Goal: Check status: Check status

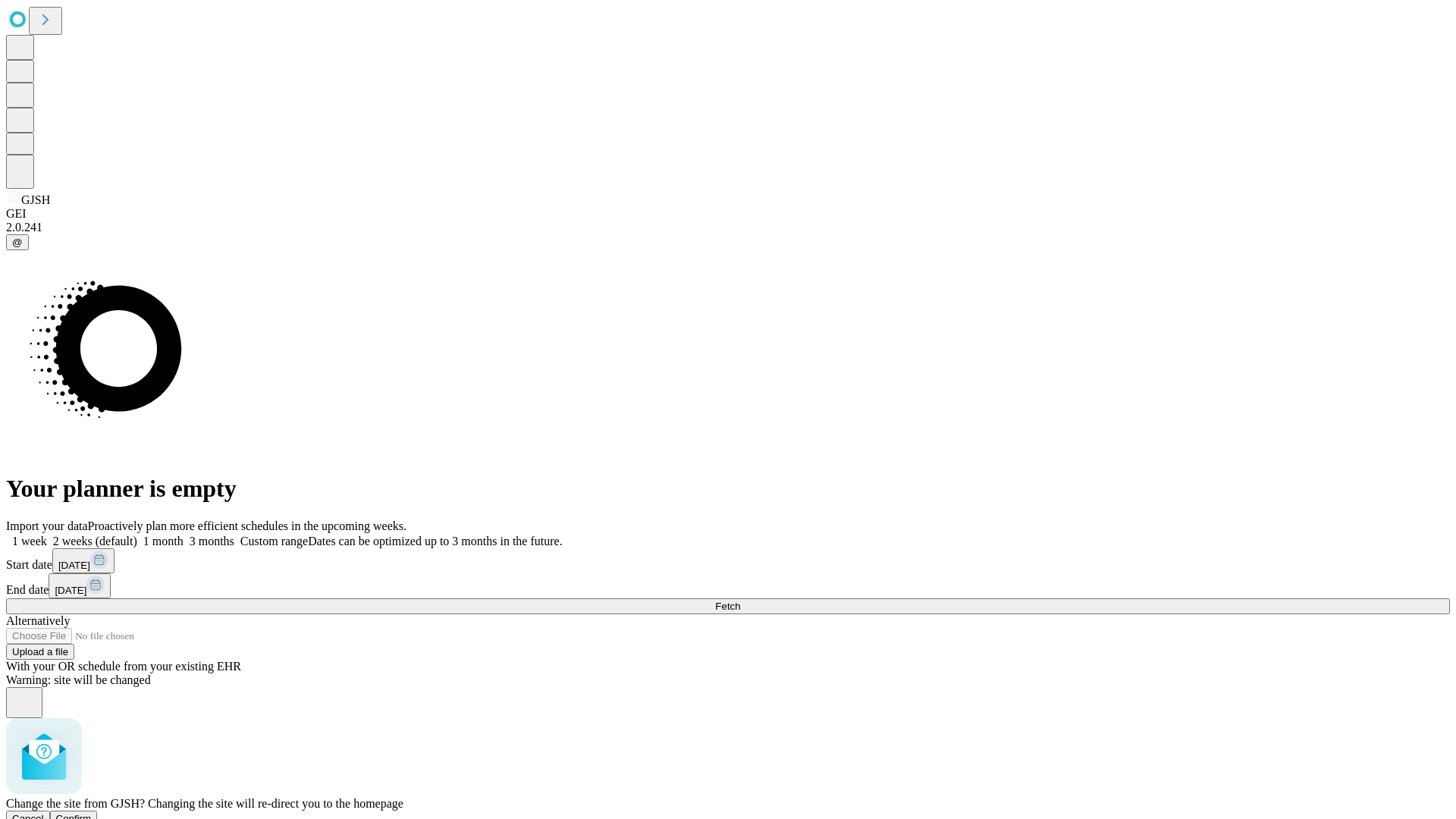
click at [92, 813] on span "Confirm" at bounding box center [74, 818] width 36 height 11
click at [184, 535] on label "1 month" at bounding box center [159, 541] width 46 height 13
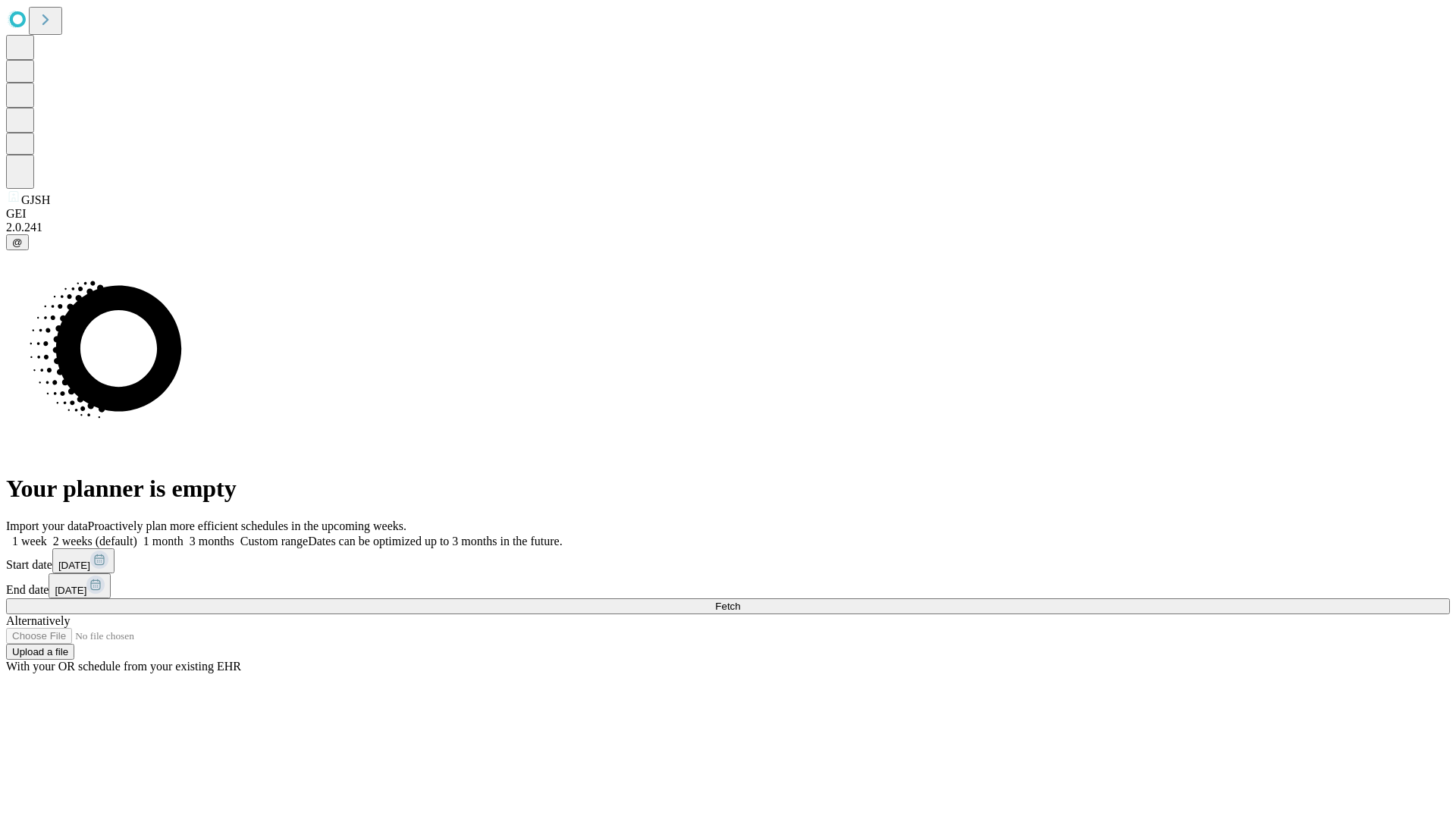
click at [740, 601] on span "Fetch" at bounding box center [727, 606] width 25 height 11
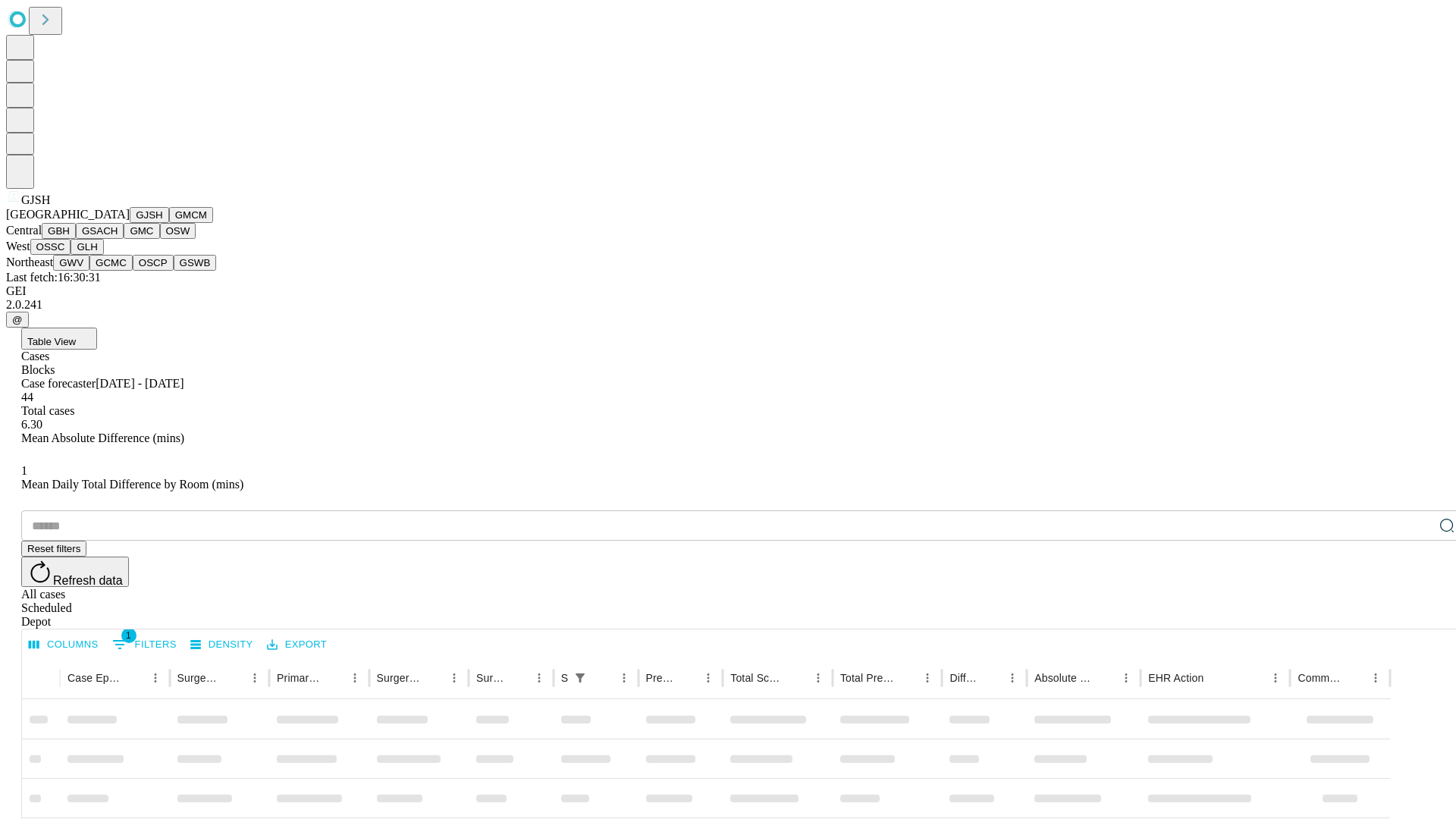
click at [169, 223] on button "GMCM" at bounding box center [191, 215] width 44 height 16
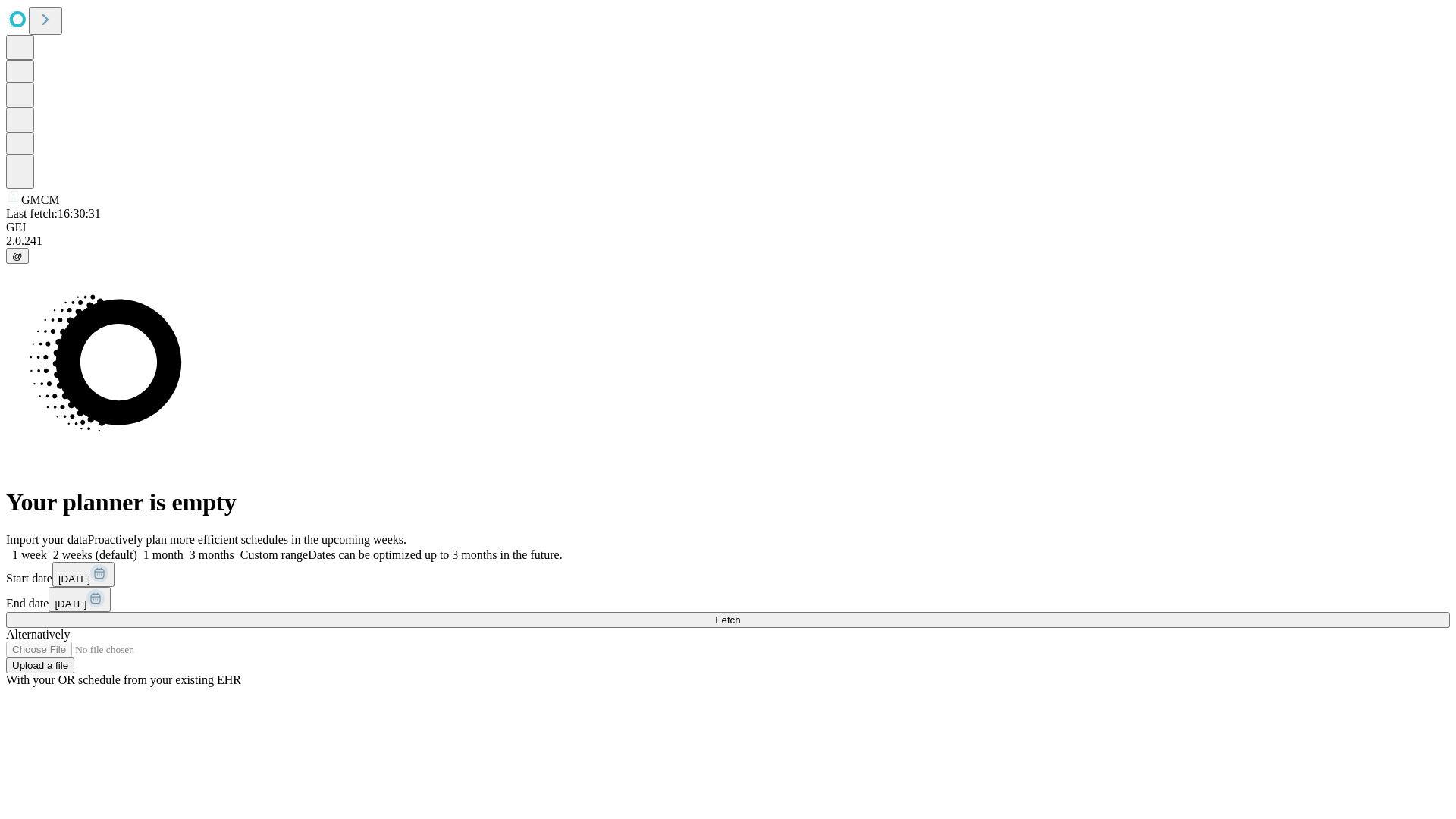
click at [184, 549] on label "1 month" at bounding box center [159, 555] width 46 height 13
click at [740, 614] on span "Fetch" at bounding box center [727, 620] width 25 height 11
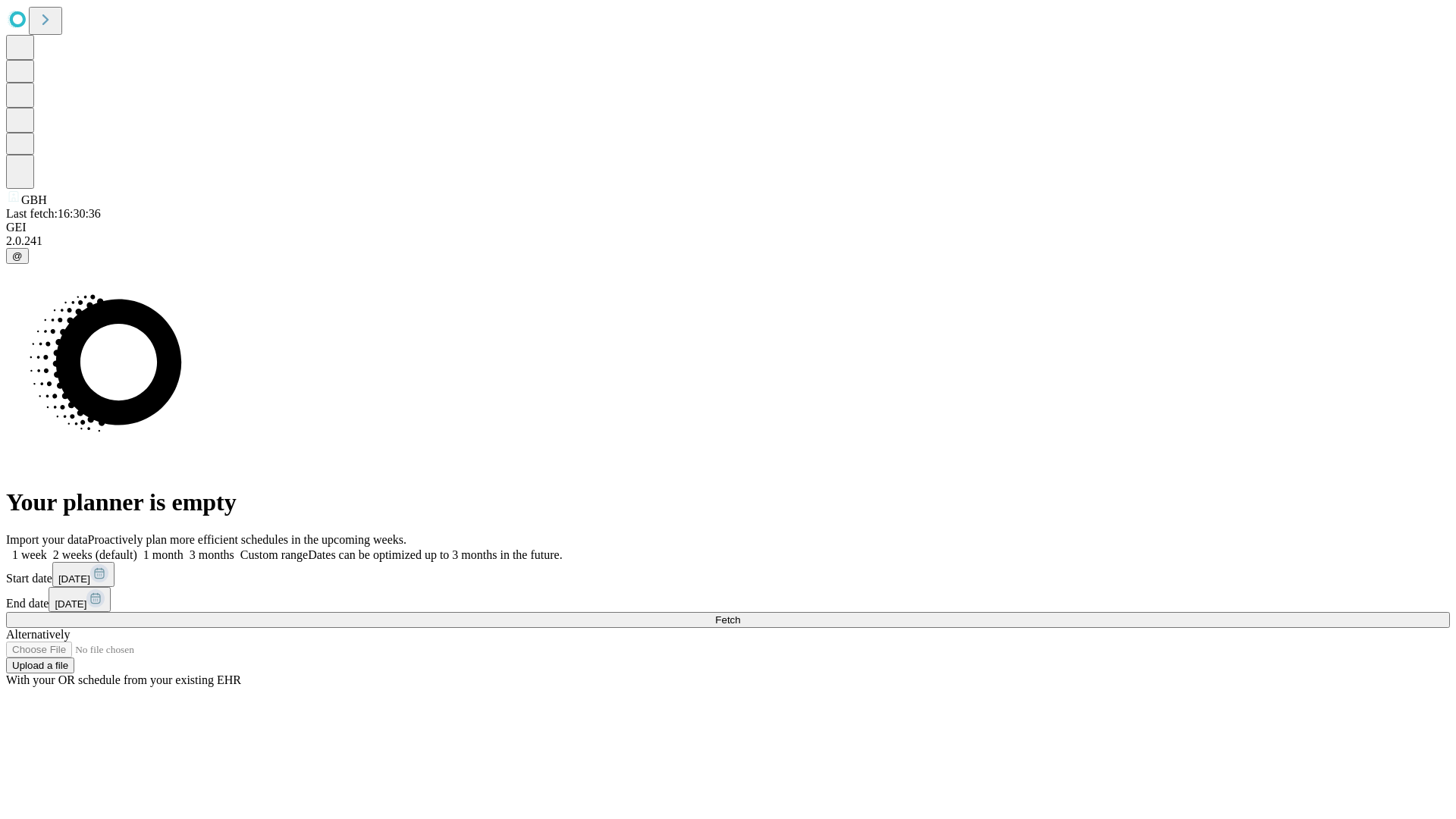
click at [184, 549] on label "1 month" at bounding box center [159, 555] width 46 height 13
click at [740, 614] on span "Fetch" at bounding box center [727, 620] width 25 height 11
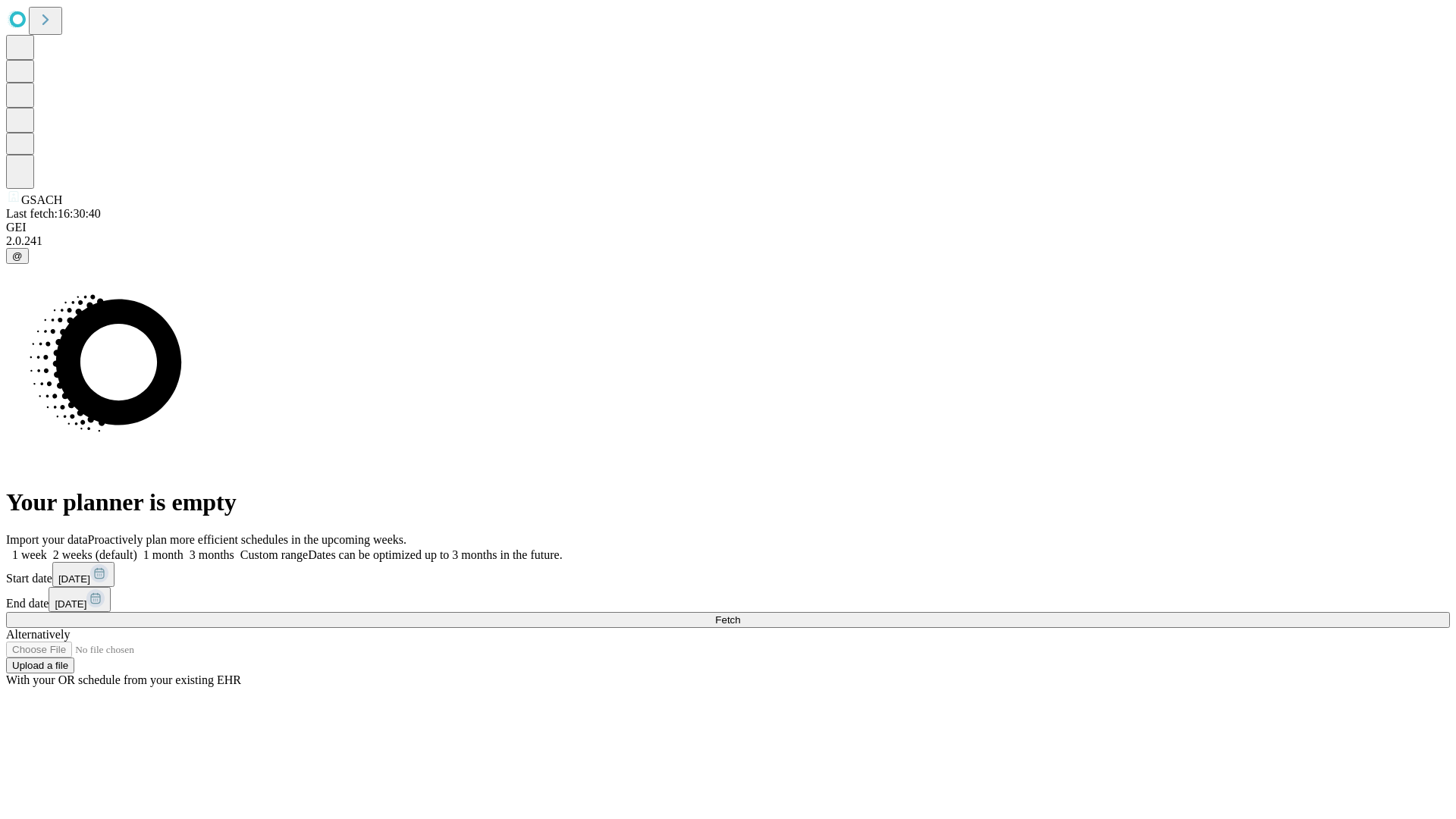
click at [184, 549] on label "1 month" at bounding box center [159, 555] width 46 height 13
click at [740, 614] on span "Fetch" at bounding box center [727, 620] width 25 height 11
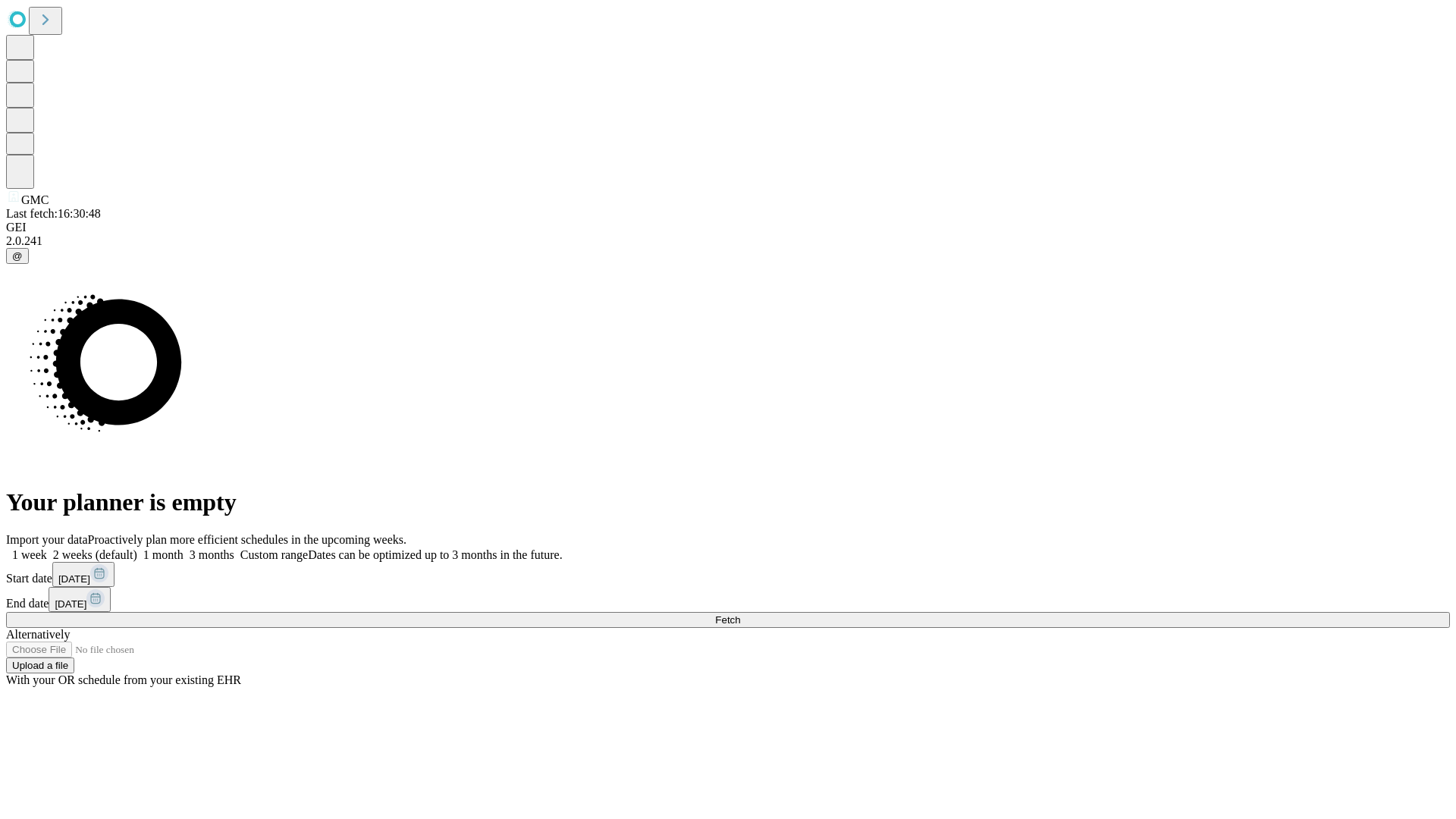
click at [740, 614] on span "Fetch" at bounding box center [727, 620] width 25 height 11
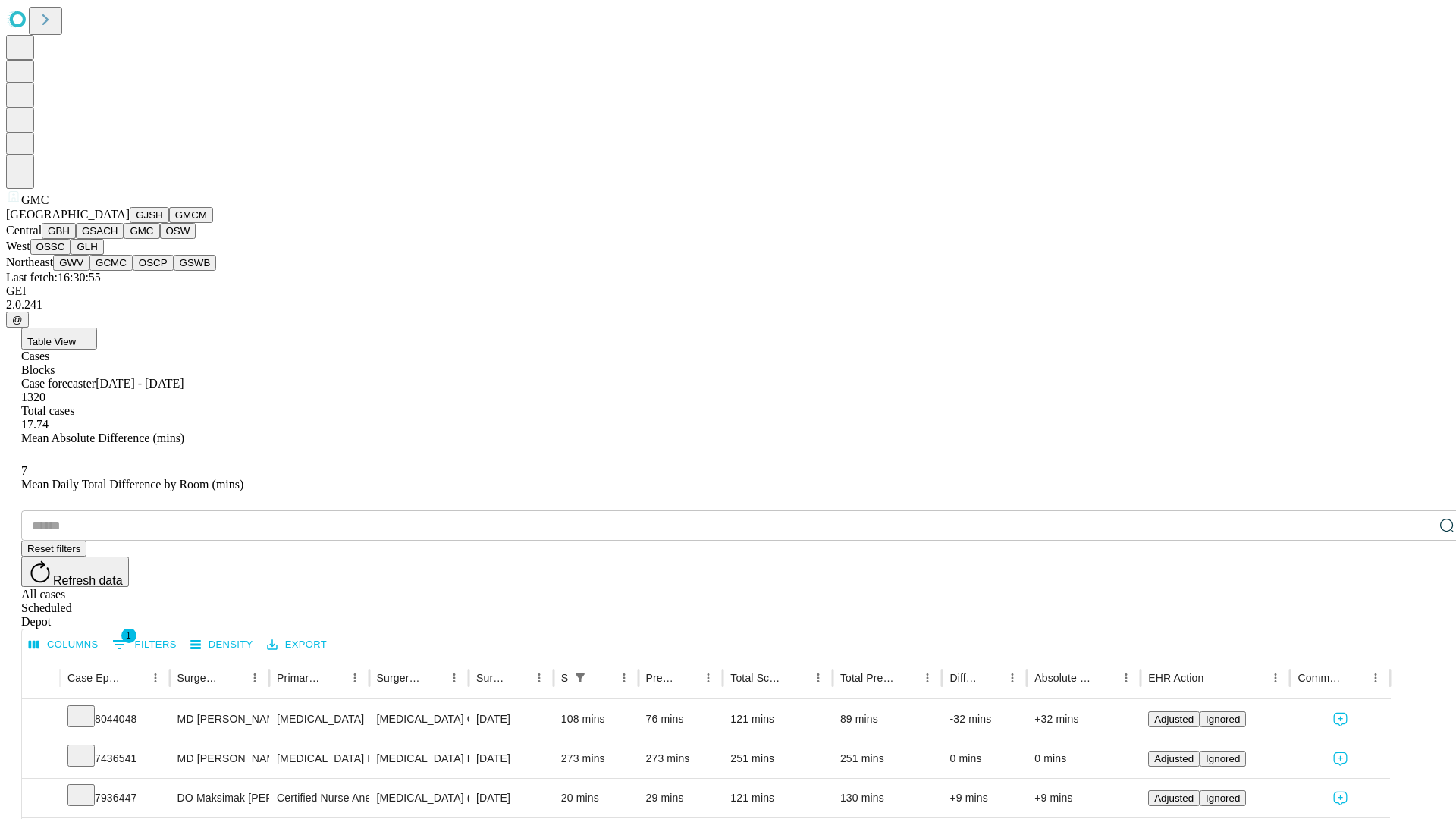
click at [160, 239] on button "OSW" at bounding box center [178, 231] width 36 height 16
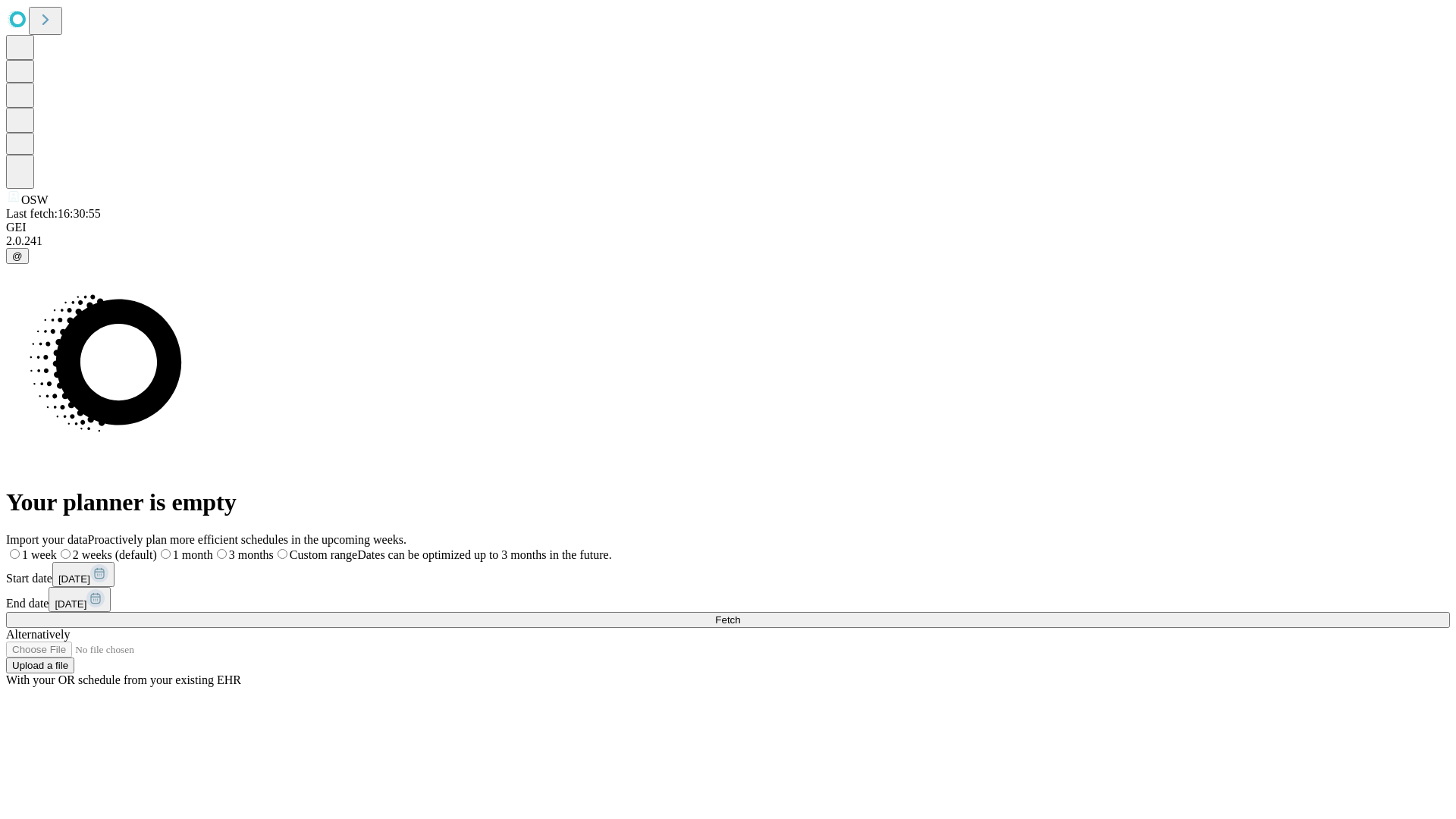
click at [213, 549] on label "1 month" at bounding box center [184, 555] width 56 height 13
click at [740, 614] on span "Fetch" at bounding box center [727, 620] width 25 height 11
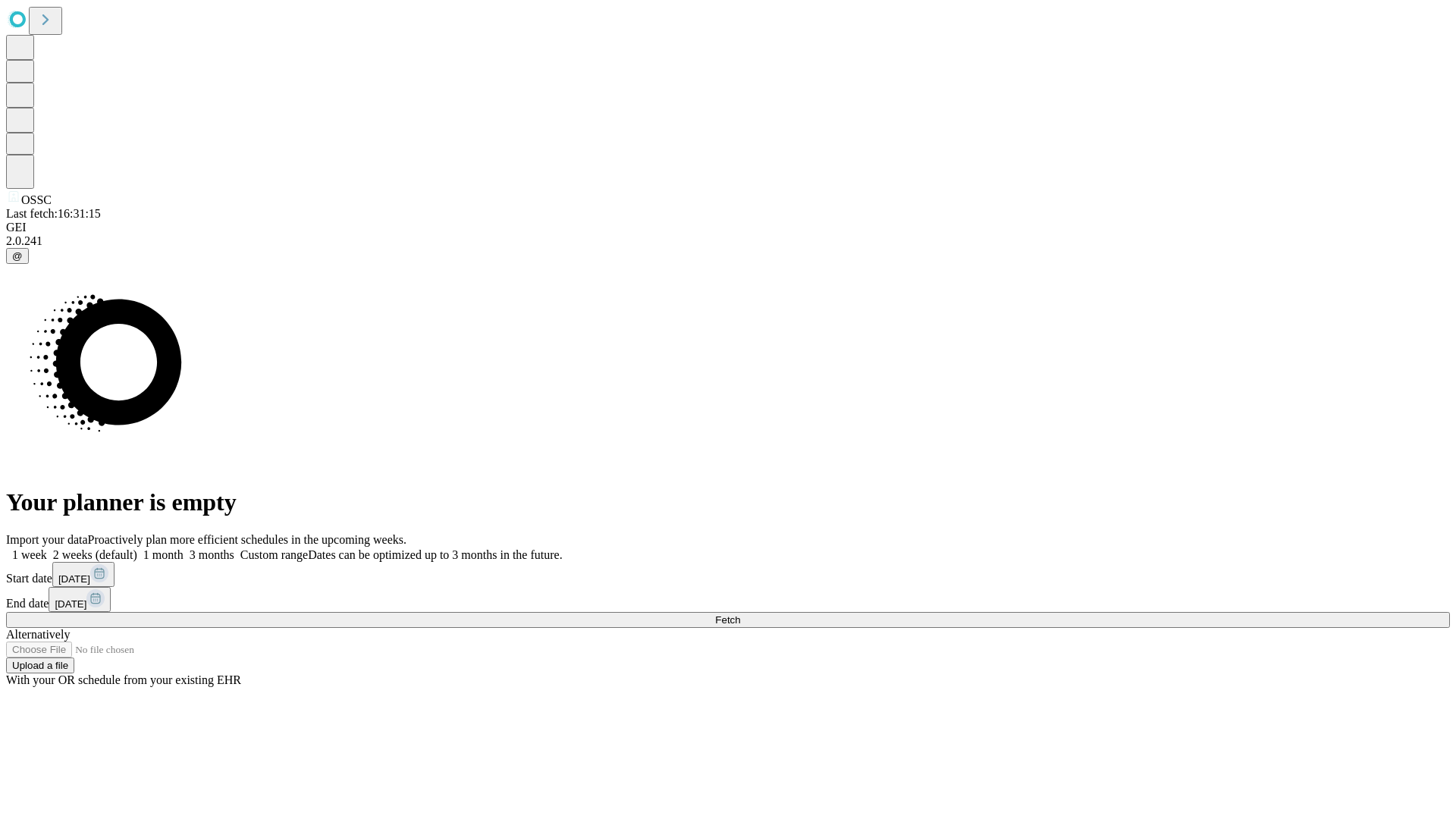
click at [184, 549] on label "1 month" at bounding box center [159, 555] width 46 height 13
click at [740, 614] on span "Fetch" at bounding box center [727, 620] width 25 height 11
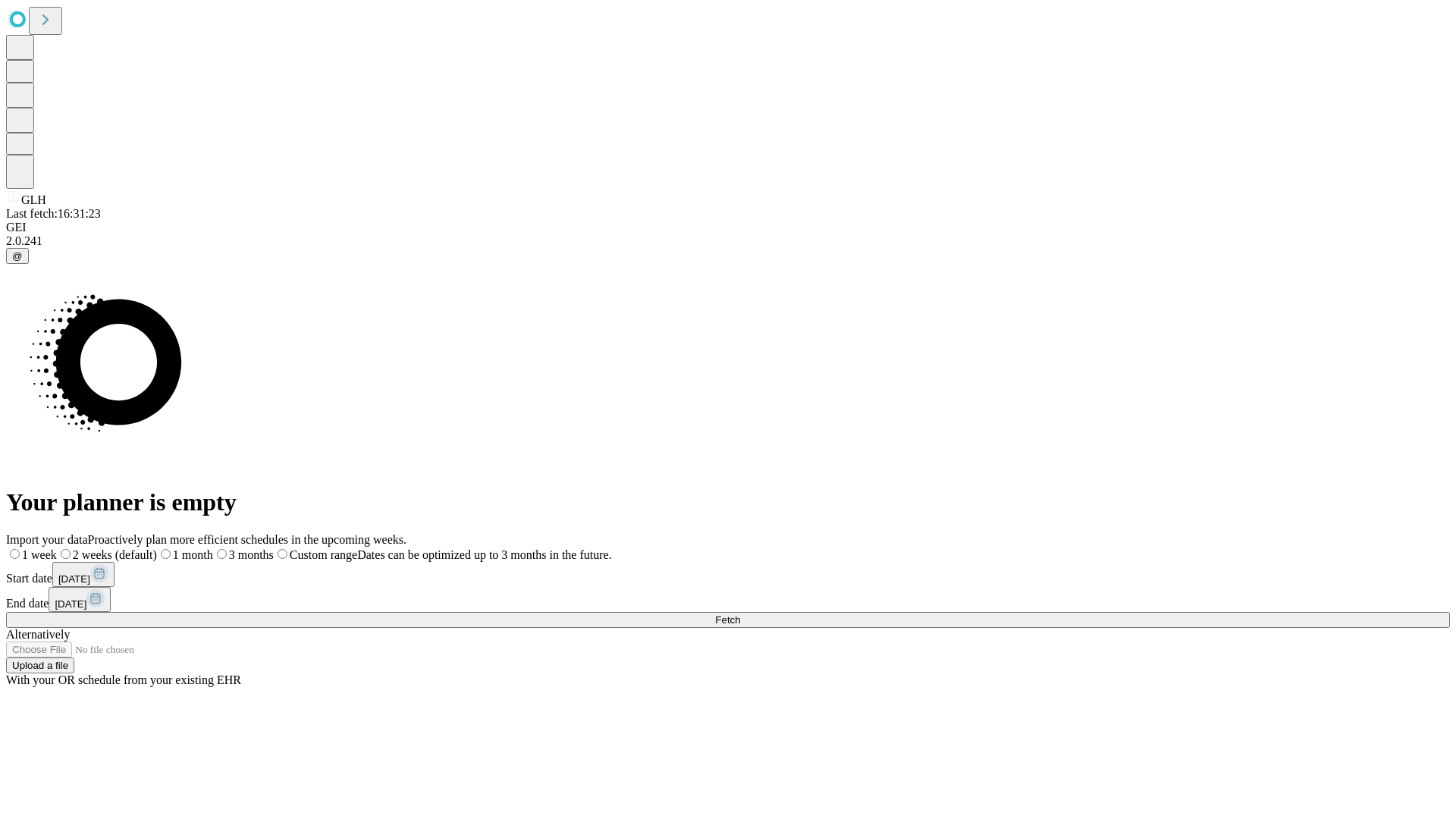
click at [213, 549] on label "1 month" at bounding box center [184, 555] width 56 height 13
click at [740, 614] on span "Fetch" at bounding box center [727, 620] width 25 height 11
click at [184, 549] on label "1 month" at bounding box center [159, 555] width 46 height 13
click at [740, 614] on span "Fetch" at bounding box center [727, 620] width 25 height 11
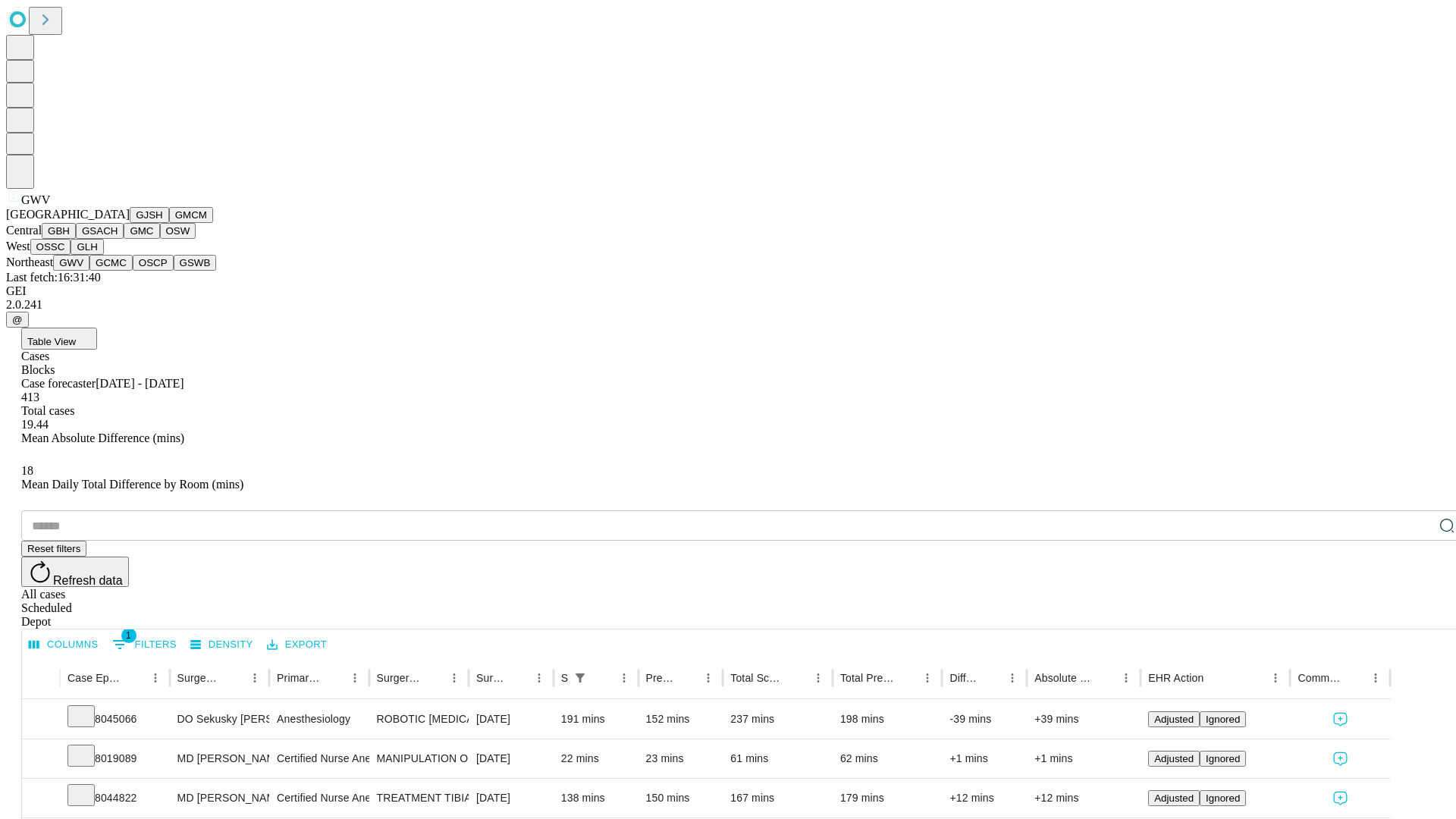
click at [118, 270] on button "GCMC" at bounding box center [111, 263] width 43 height 16
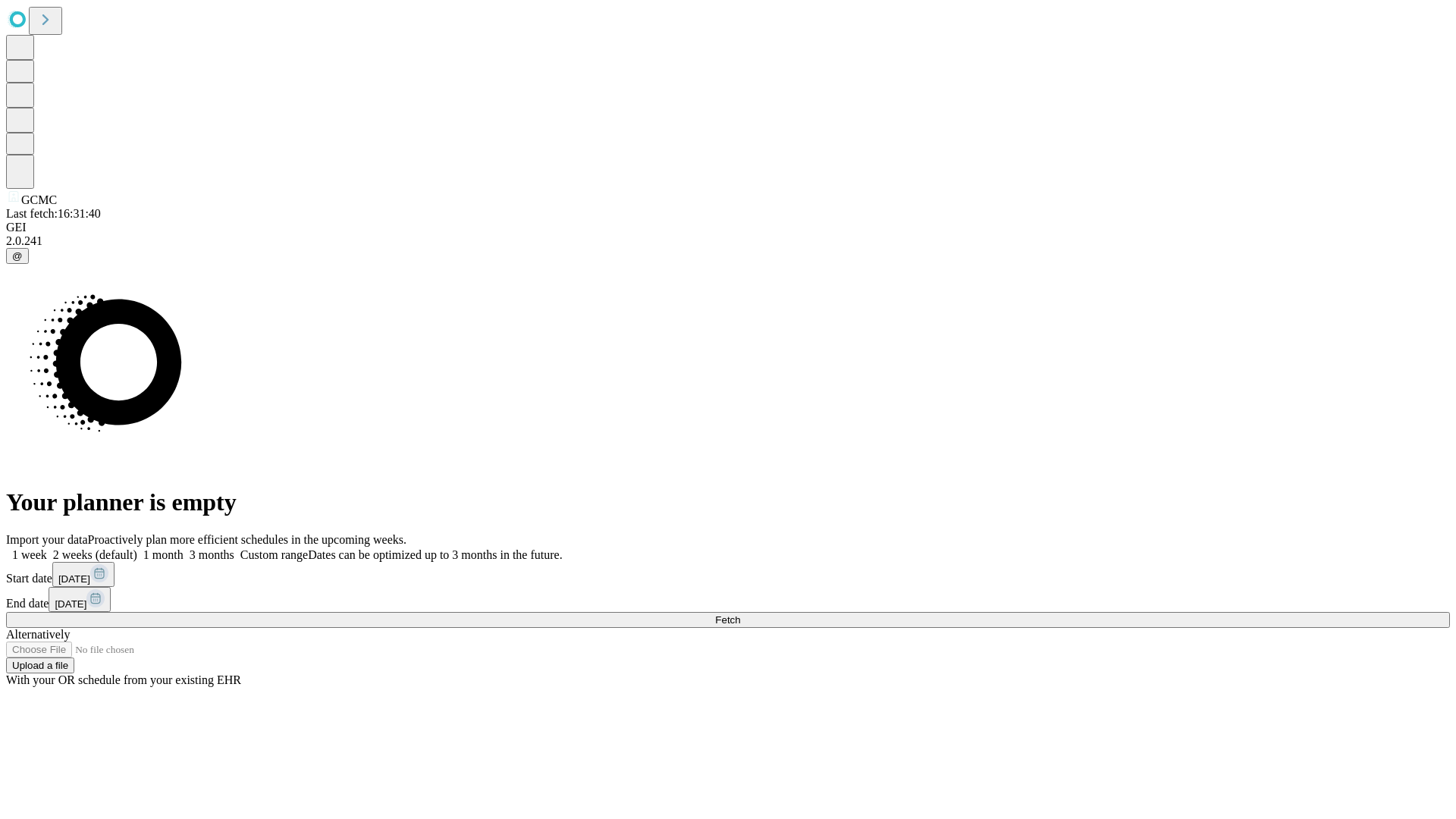
click at [184, 549] on label "1 month" at bounding box center [159, 555] width 46 height 13
click at [740, 614] on span "Fetch" at bounding box center [727, 620] width 25 height 11
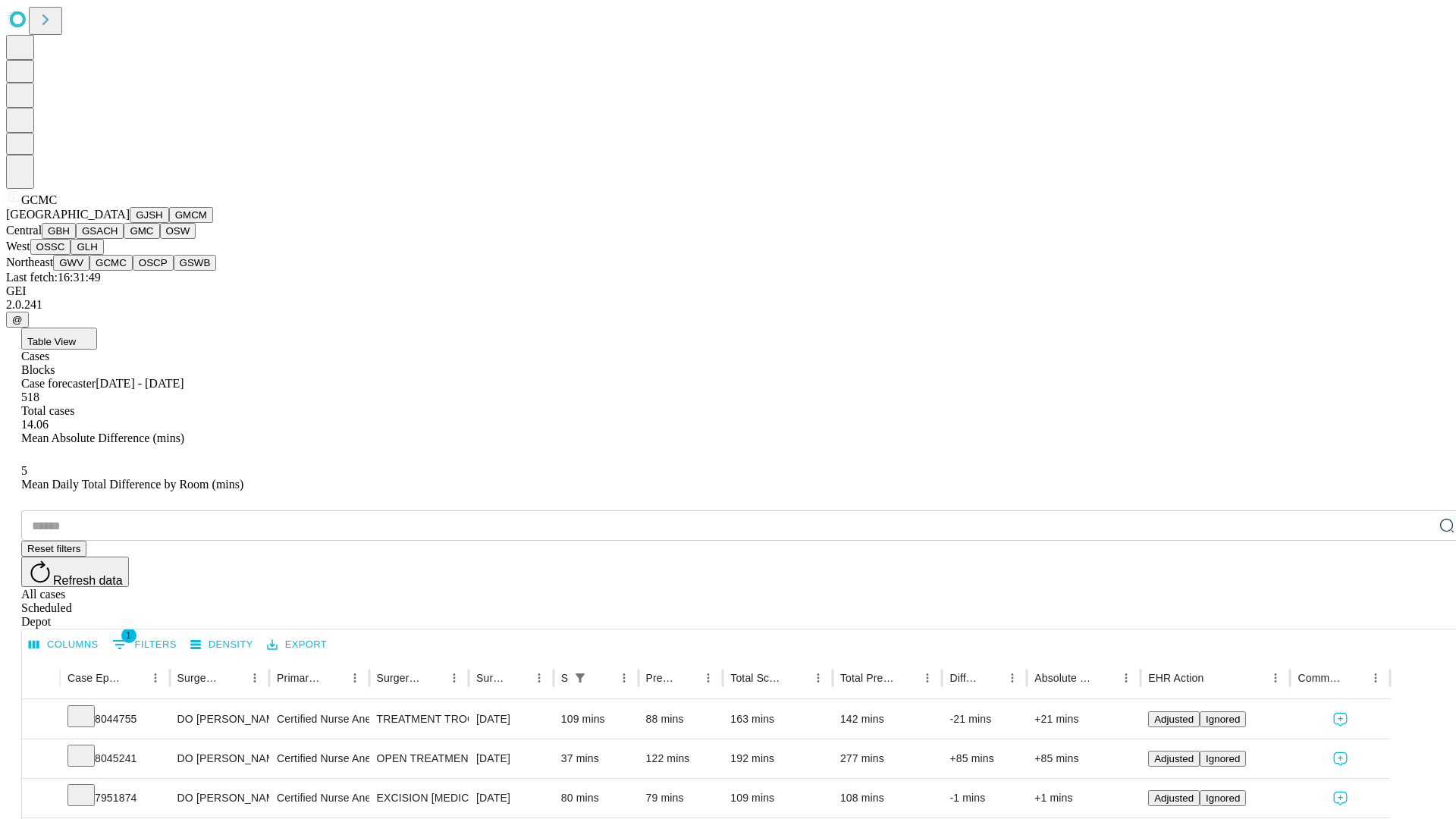
click at [133, 270] on button "OSCP" at bounding box center [152, 263] width 41 height 16
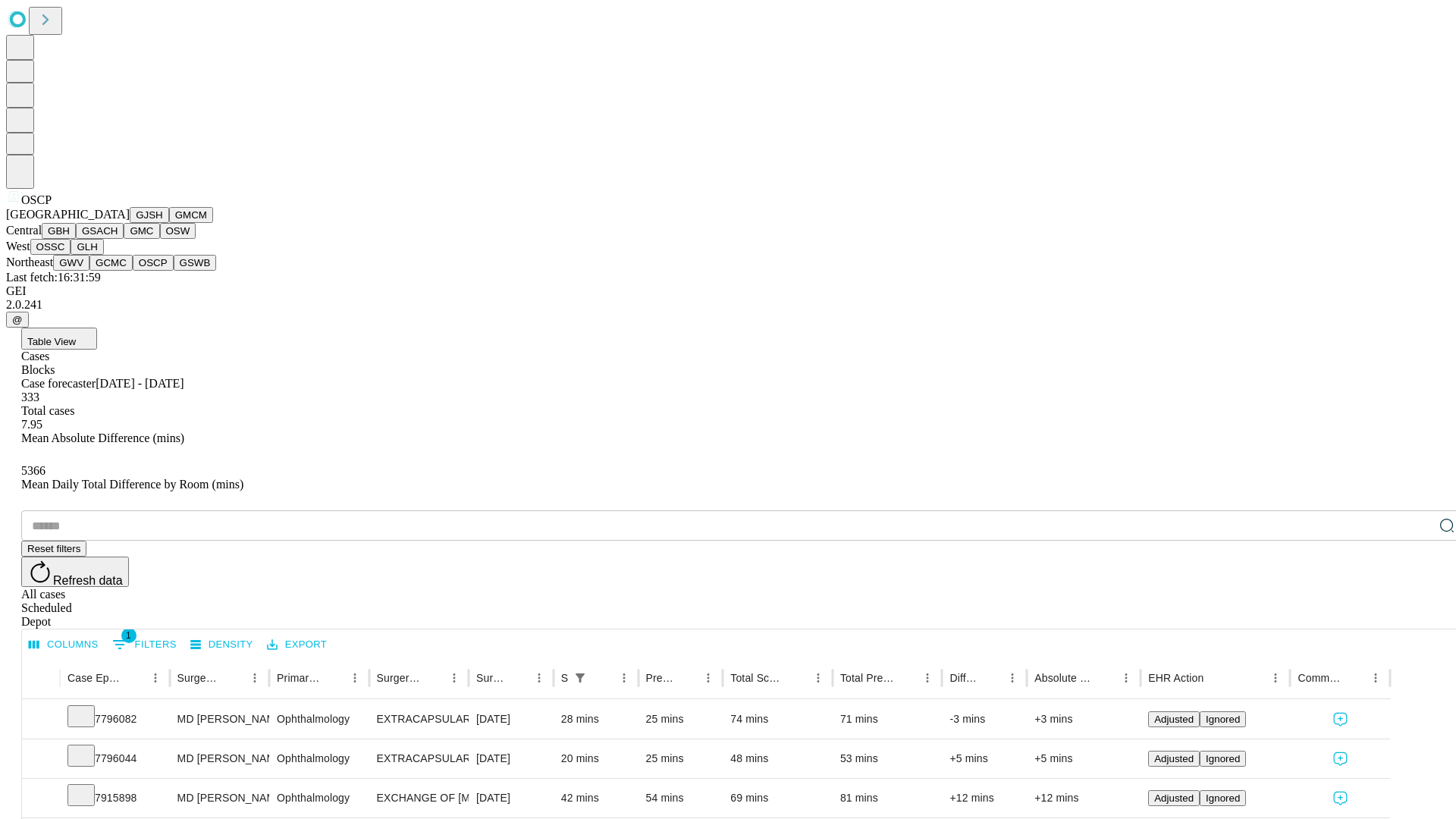
click at [173, 270] on button "GSWB" at bounding box center [195, 263] width 43 height 16
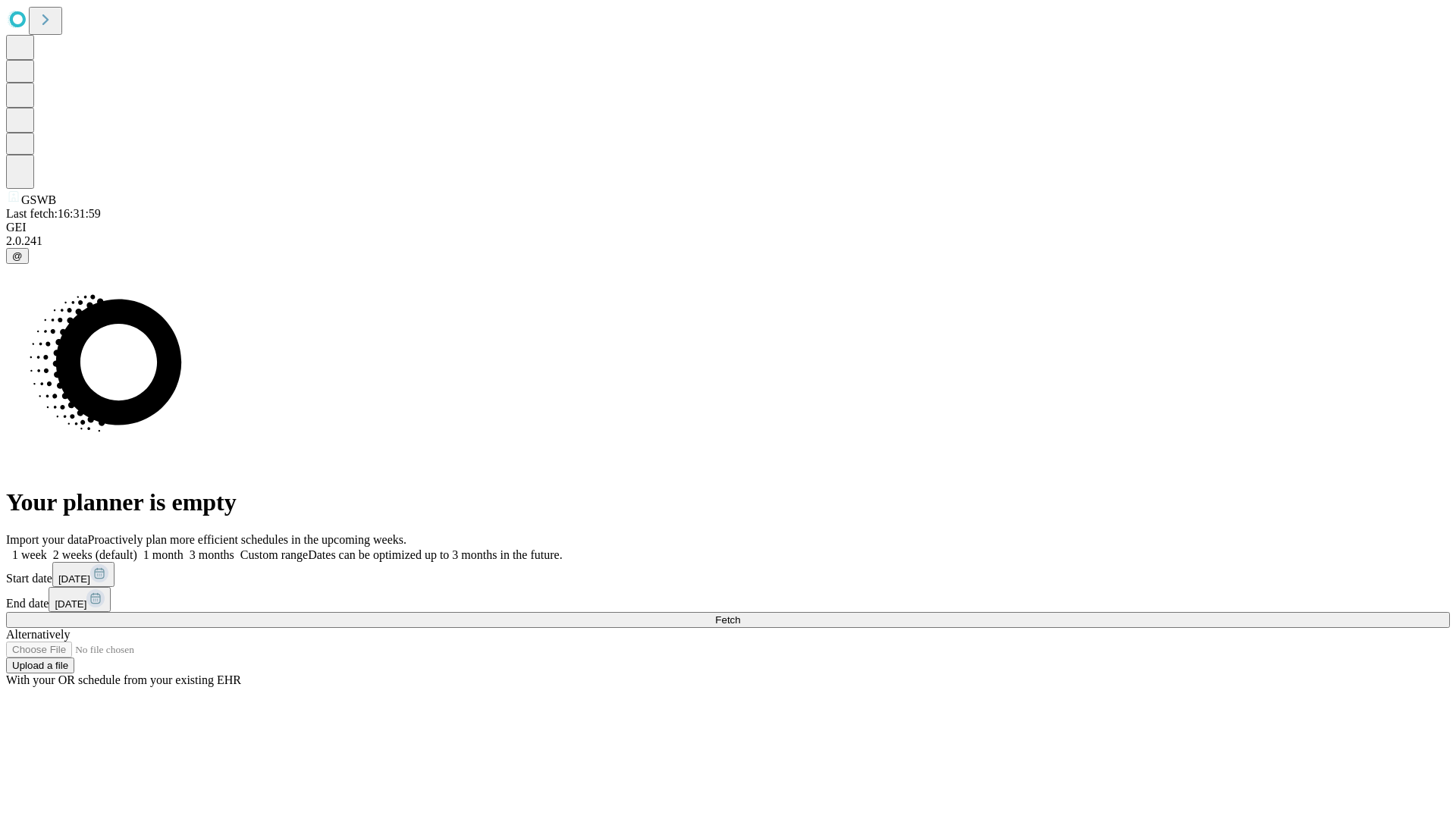
click at [184, 549] on label "1 month" at bounding box center [159, 555] width 46 height 13
click at [740, 614] on span "Fetch" at bounding box center [727, 620] width 25 height 11
